Goal: Information Seeking & Learning: Learn about a topic

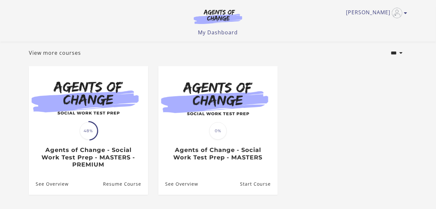
scroll to position [33, 0]
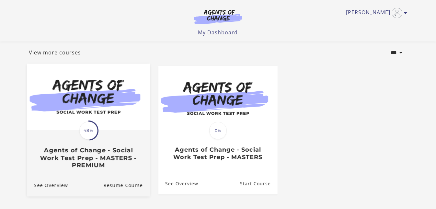
click at [87, 111] on img at bounding box center [88, 97] width 123 height 66
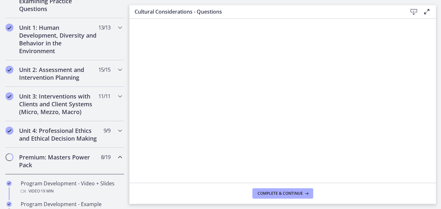
scroll to position [167, 0]
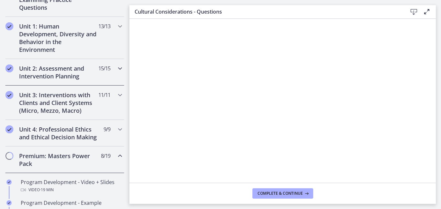
click at [56, 73] on h2 "Unit 2: Assessment and Intervention Planning" at bounding box center [58, 72] width 79 height 16
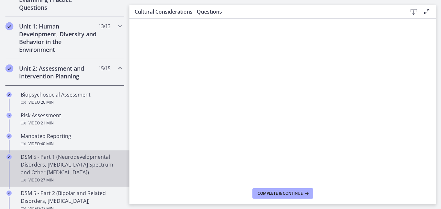
click at [51, 161] on div "DSM 5 - Part 1 (Neurodevelopmental Disorders, [MEDICAL_DATA] Spectrum and Other…" at bounding box center [71, 168] width 101 height 31
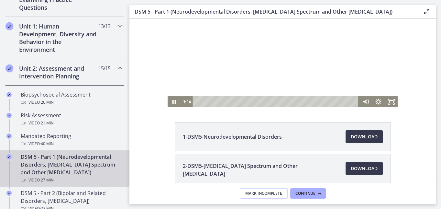
scroll to position [39, 0]
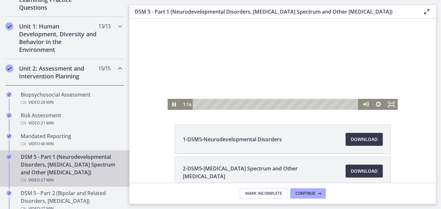
click at [170, 105] on icon "Pause" at bounding box center [174, 104] width 13 height 11
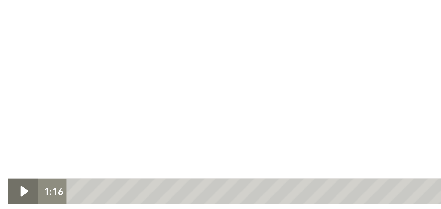
scroll to position [28, 0]
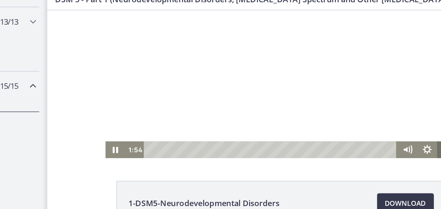
scroll to position [32, 0]
click at [203, 54] on div at bounding box center [200, 25] width 230 height 129
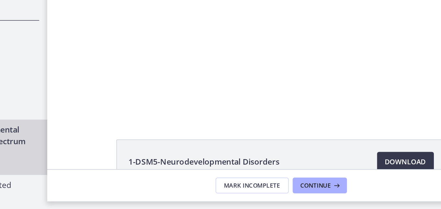
scroll to position [0, 0]
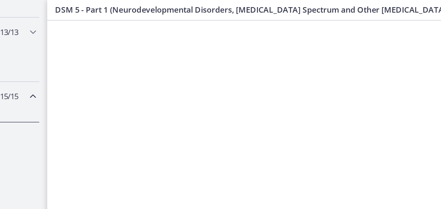
click at [131, 67] on div at bounding box center [200, 84] width 230 height 129
click at [202, 94] on div at bounding box center [200, 63] width 230 height 129
click at [195, 84] on div at bounding box center [200, 63] width 230 height 129
click at [203, 65] on div at bounding box center [200, 63] width 230 height 129
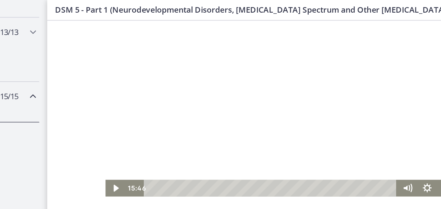
click at [196, 60] on div at bounding box center [200, 63] width 230 height 129
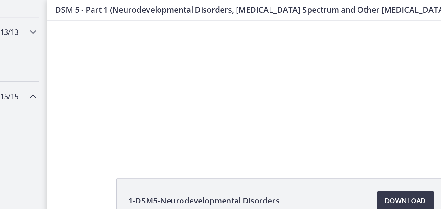
scroll to position [44, 0]
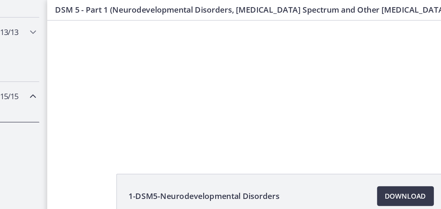
click at [197, 44] on div at bounding box center [200, 17] width 230 height 129
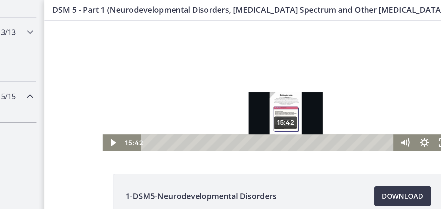
click at [205, 34] on div at bounding box center [198, 17] width 230 height 129
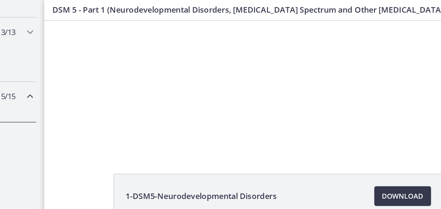
click at [202, 47] on div at bounding box center [198, 17] width 230 height 129
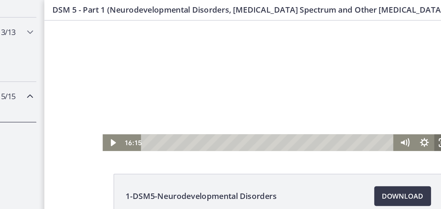
click at [184, 51] on div at bounding box center [198, 17] width 230 height 129
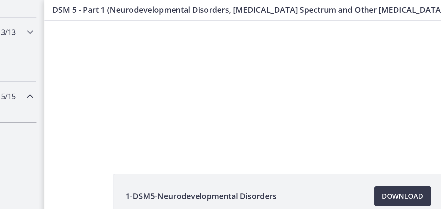
click at [189, 44] on div at bounding box center [198, 17] width 230 height 129
click at [187, 33] on div at bounding box center [198, 17] width 230 height 129
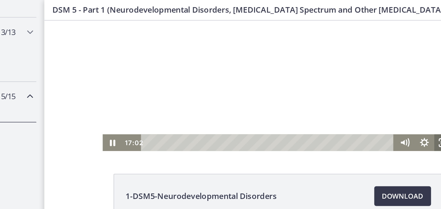
click at [191, 38] on div at bounding box center [198, 17] width 230 height 129
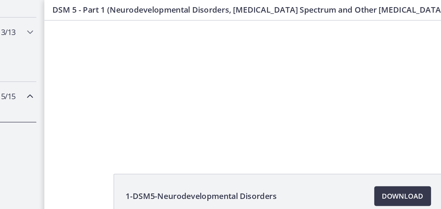
click at [192, 44] on div at bounding box center [198, 17] width 230 height 129
click at [183, 36] on div at bounding box center [198, 17] width 230 height 129
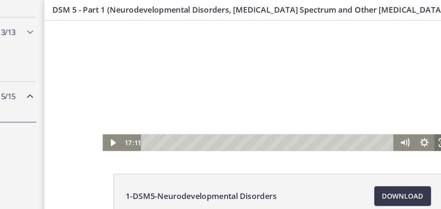
click at [200, 53] on div at bounding box center [198, 17] width 230 height 129
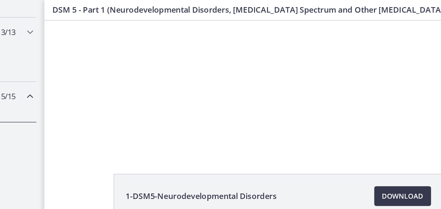
click at [209, 37] on div at bounding box center [198, 17] width 230 height 129
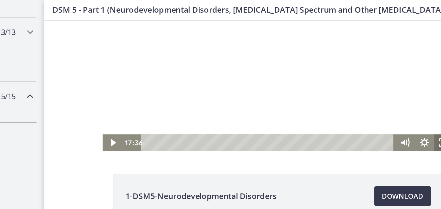
click at [192, 48] on div at bounding box center [198, 17] width 230 height 129
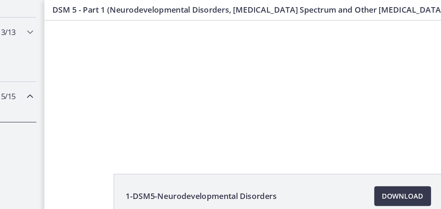
click at [184, 46] on div at bounding box center [198, 17] width 230 height 129
click at [182, 45] on div at bounding box center [198, 17] width 230 height 129
click at [172, 50] on div at bounding box center [198, 17] width 230 height 129
click at [207, 52] on div at bounding box center [198, 17] width 230 height 129
click at [195, 67] on div at bounding box center [198, 17] width 230 height 129
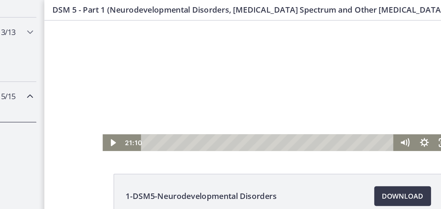
click at [86, 81] on icon "Play Video" at bounding box center [89, 77] width 13 height 11
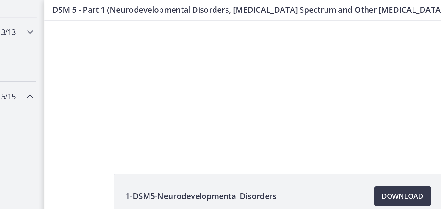
click at [213, 43] on div at bounding box center [198, 17] width 230 height 129
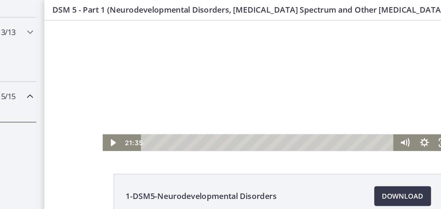
click at [208, 48] on div at bounding box center [198, 17] width 230 height 129
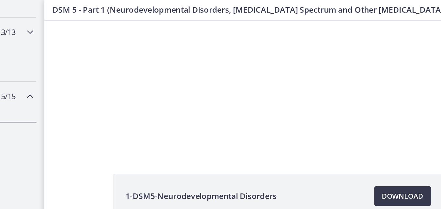
click at [152, 39] on div at bounding box center [198, 17] width 230 height 129
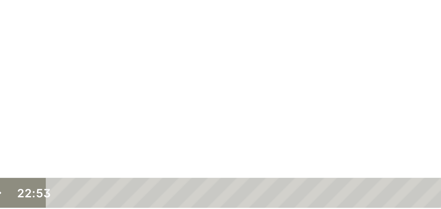
scroll to position [46, 0]
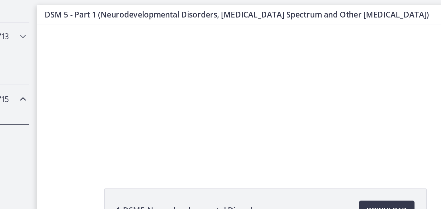
click at [206, 72] on div at bounding box center [190, 37] width 230 height 129
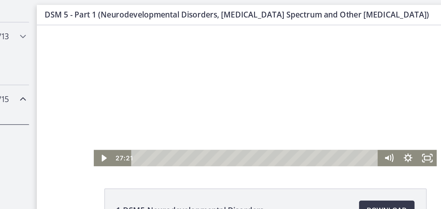
click at [186, 62] on div at bounding box center [190, 37] width 230 height 129
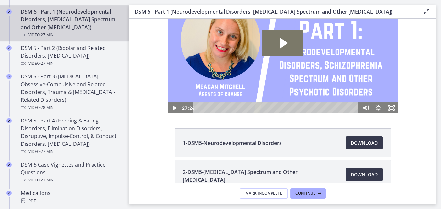
scroll to position [309, 0]
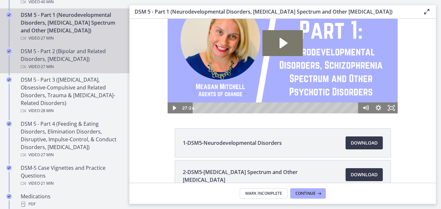
click at [66, 49] on div "DSM 5 - Part 2 (Bipolar and Related Disorders, [MEDICAL_DATA]) Video · 27 min" at bounding box center [71, 58] width 101 height 23
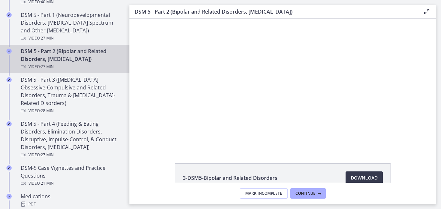
click at [265, 122] on div at bounding box center [283, 83] width 230 height 129
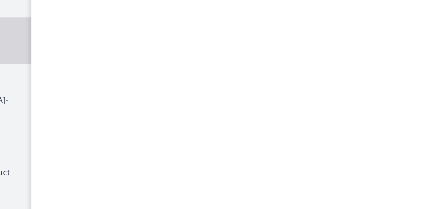
click at [168, 44] on div at bounding box center [184, 39] width 230 height 129
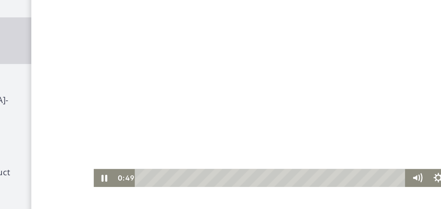
click at [129, 71] on div at bounding box center [184, 39] width 230 height 129
click at [113, 58] on div at bounding box center [184, 39] width 230 height 129
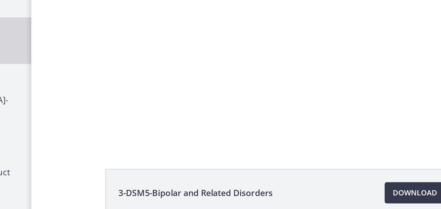
scroll to position [27, 0]
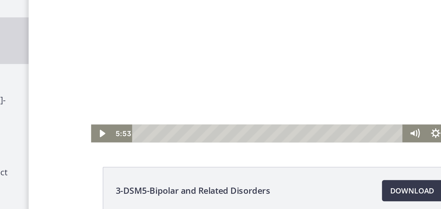
click at [123, 55] on div "Playbar" at bounding box center [176, 54] width 158 height 11
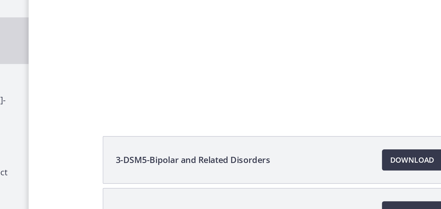
scroll to position [46, 0]
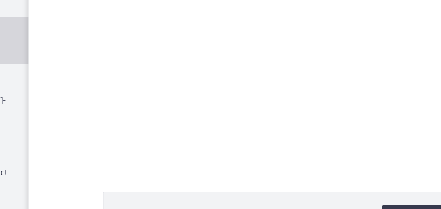
scroll to position [11, 0]
click at [167, 42] on div at bounding box center [182, 21] width 230 height 129
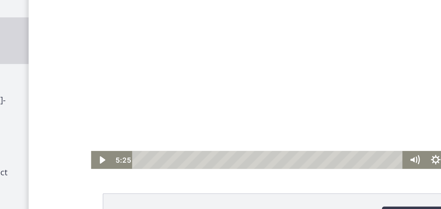
scroll to position [0, 0]
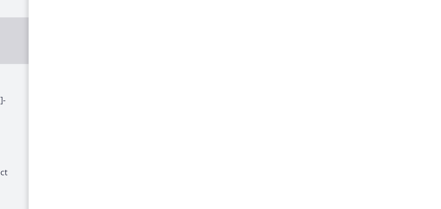
click at [163, 61] on div at bounding box center [182, 39] width 230 height 129
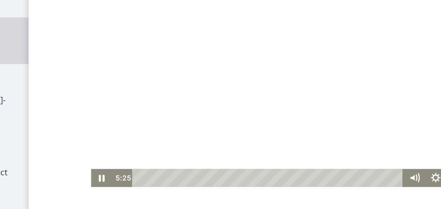
click at [122, 99] on div "5:09" at bounding box center [176, 99] width 158 height 11
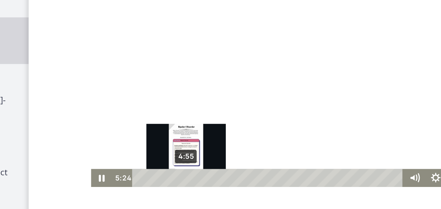
click at [156, 60] on div at bounding box center [182, 39] width 230 height 129
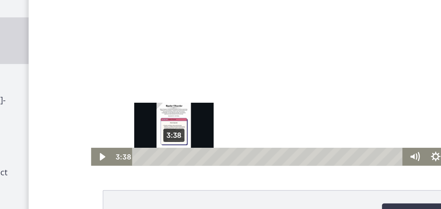
scroll to position [15, 0]
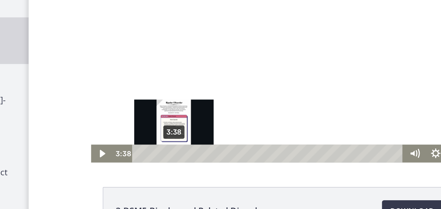
click at [118, 75] on div "3:38" at bounding box center [176, 74] width 158 height 11
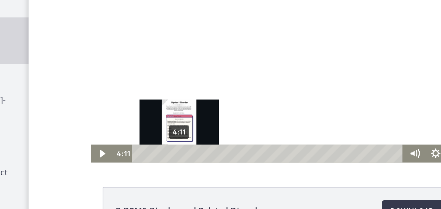
click at [166, 29] on div at bounding box center [182, 15] width 230 height 129
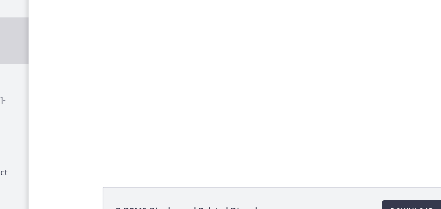
click at [156, 40] on div at bounding box center [182, 15] width 230 height 129
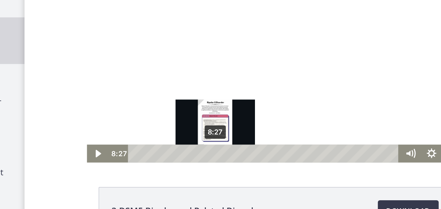
click at [133, 76] on div "8:27" at bounding box center [172, 74] width 158 height 11
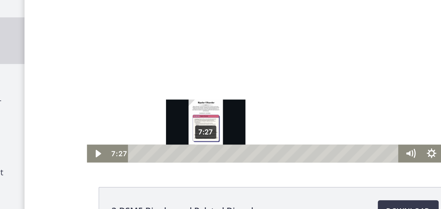
click at [170, 41] on div at bounding box center [177, 15] width 230 height 129
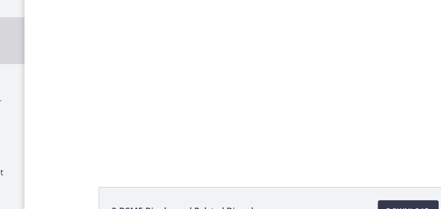
click at [127, 64] on div at bounding box center [177, 15] width 230 height 129
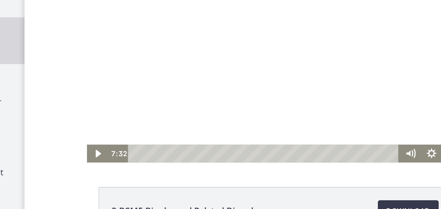
click at [126, 56] on div at bounding box center [177, 15] width 230 height 129
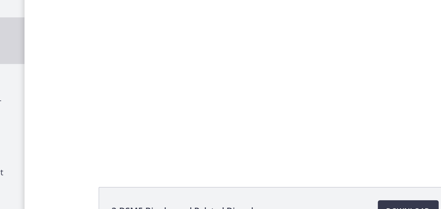
click at [141, 51] on div at bounding box center [177, 15] width 230 height 129
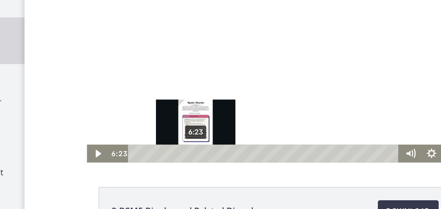
click at [167, 35] on div at bounding box center [177, 15] width 230 height 129
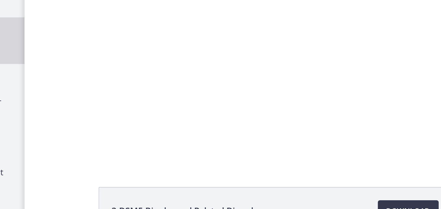
click at [133, 30] on div at bounding box center [177, 15] width 230 height 129
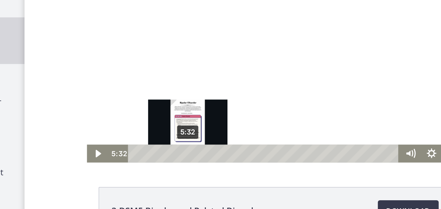
click at [97, 29] on div at bounding box center [177, 15] width 230 height 129
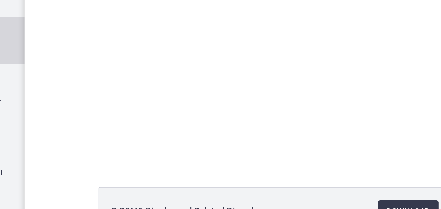
click at [88, 33] on div at bounding box center [177, 15] width 230 height 129
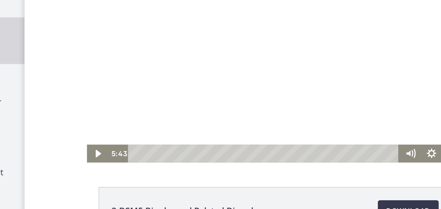
click at [105, 51] on div at bounding box center [177, 15] width 230 height 129
click at [115, 75] on div "5:32" at bounding box center [172, 74] width 158 height 11
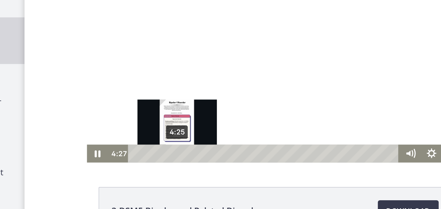
scroll to position [11, 0]
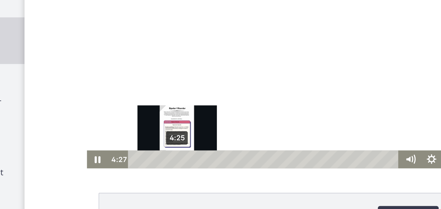
click at [107, 81] on div "4:25" at bounding box center [172, 80] width 158 height 11
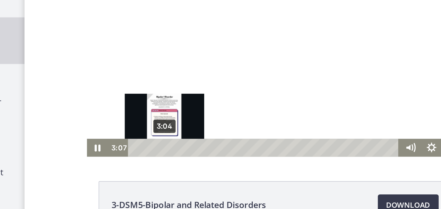
scroll to position [19, 0]
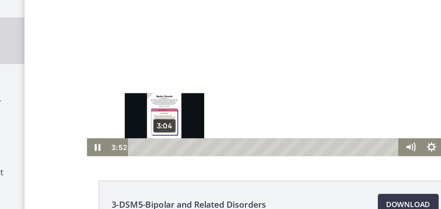
click at [155, 38] on div at bounding box center [177, 9] width 230 height 129
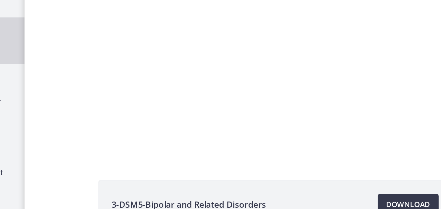
click at [174, 53] on div at bounding box center [177, 9] width 230 height 129
click at [126, 22] on div at bounding box center [177, 9] width 230 height 129
click at [137, 39] on div at bounding box center [177, 9] width 230 height 129
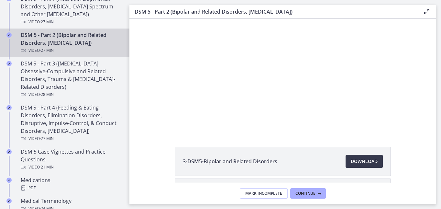
scroll to position [324, 0]
click at [214, 82] on div at bounding box center [283, 66] width 230 height 129
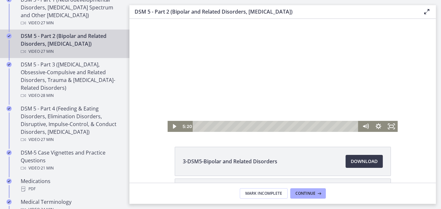
scroll to position [20, 0]
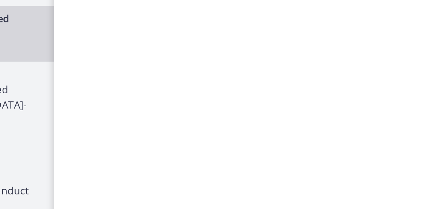
click at [138, 50] on div at bounding box center [207, 10] width 230 height 129
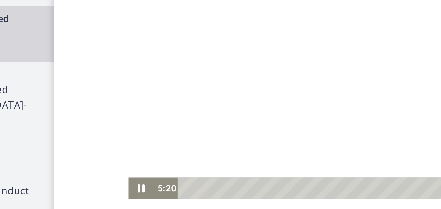
click at [141, 45] on div at bounding box center [207, 10] width 230 height 129
click at [143, 26] on div at bounding box center [207, 10] width 230 height 129
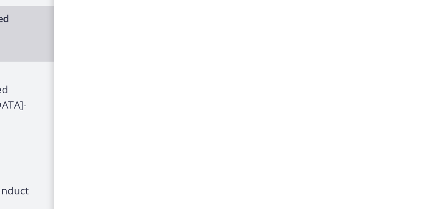
click at [191, 18] on div at bounding box center [207, 10] width 230 height 129
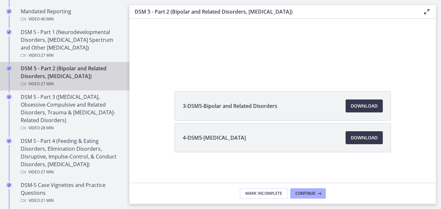
scroll to position [292, 0]
